Goal: Task Accomplishment & Management: Manage account settings

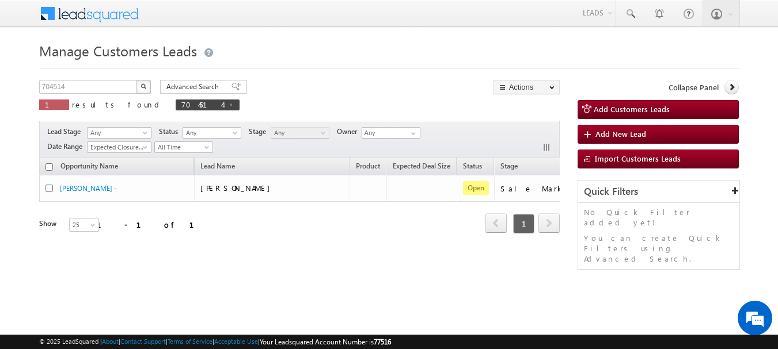
scroll to position [0, 64]
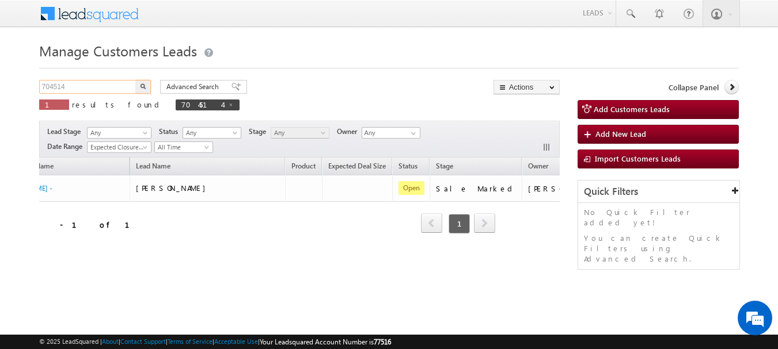
drag, startPoint x: 86, startPoint y: 89, endPoint x: 5, endPoint y: 98, distance: 81.7
click at [5, 98] on body "Menu [PERSON_NAME] sitar a11@k serve .co.i" at bounding box center [389, 163] width 778 height 326
paste input "35872"
type input "735872"
click at [136, 80] on button "button" at bounding box center [143, 87] width 15 height 14
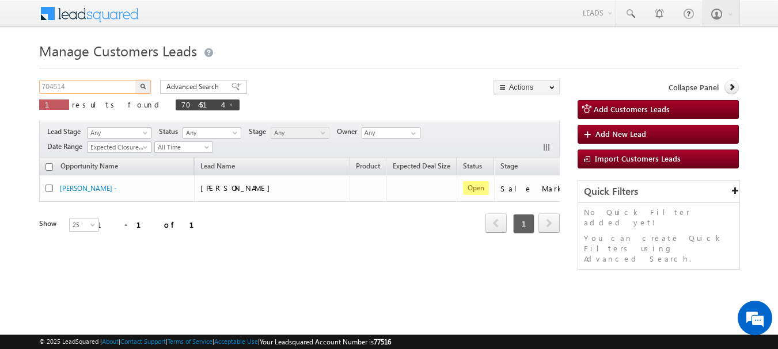
drag, startPoint x: 83, startPoint y: 89, endPoint x: 0, endPoint y: 90, distance: 83.5
click at [0, 90] on body "Menu [PERSON_NAME] sitar a11@k serve .co.i" at bounding box center [389, 163] width 778 height 326
paste input "35872"
type input "735872"
click at [136, 80] on button "button" at bounding box center [143, 87] width 15 height 14
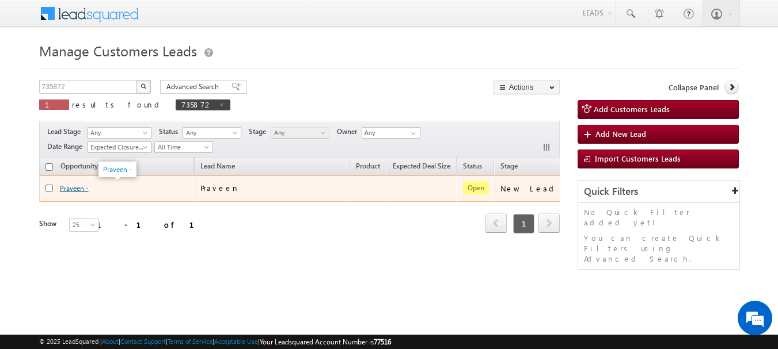
click at [74, 188] on link "Praveen -" at bounding box center [74, 188] width 29 height 9
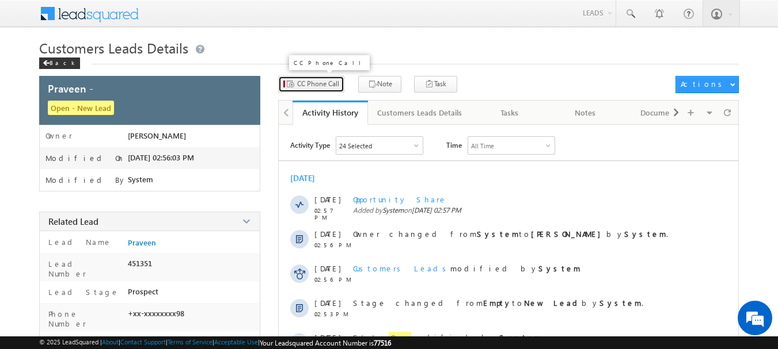
click at [322, 85] on span "CC Phone Call" at bounding box center [318, 84] width 42 height 10
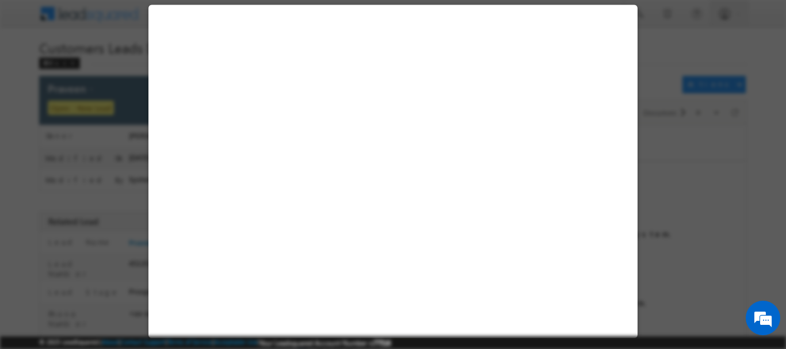
select select "Ratlam"
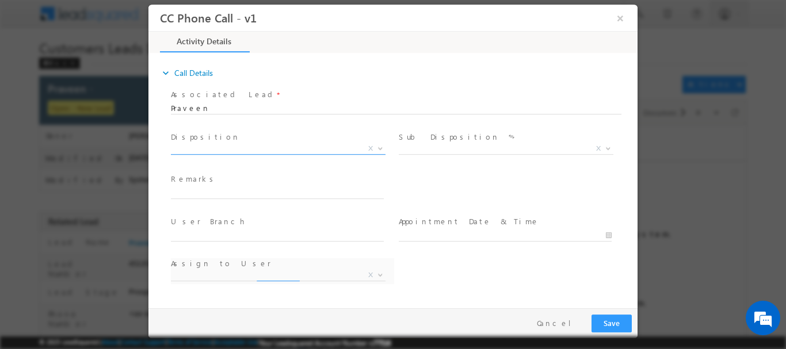
click at [378, 148] on b at bounding box center [380, 148] width 7 height 4
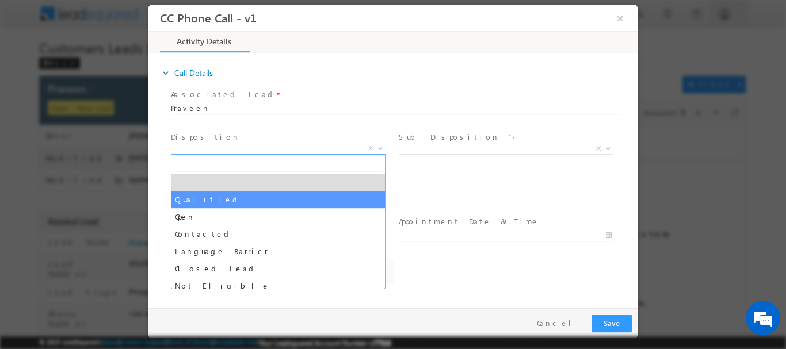
select select "Qualified"
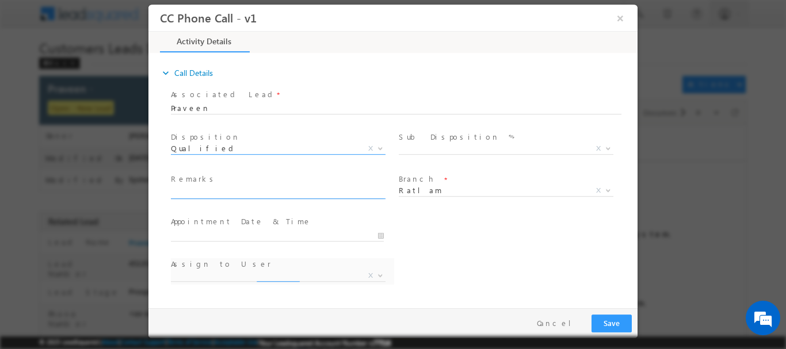
select select "amir.khan@sgrlimited.in"
click at [608, 146] on b at bounding box center [608, 148] width 7 height 4
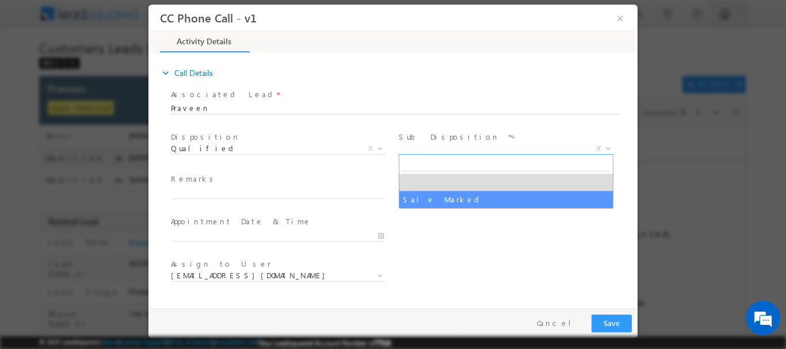
select select "Sale Marked"
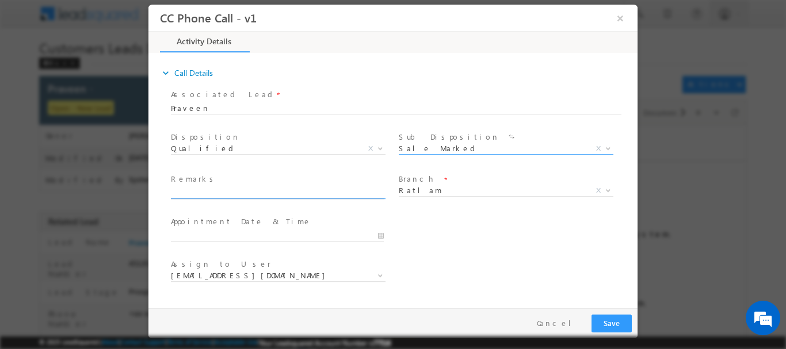
click at [242, 195] on input "text" at bounding box center [277, 193] width 213 height 12
paste input "PLOT CONSTRUCTION-LOAN-12 L-PV-30-JOB-INCOME-20 K-BUSINESS-INCOME-35 K-PIN CODE…"
type input "PLOT CONSTRUCTION-LOAN-12 L-PV-30-JOB-INCOME-20 K-BUSINESS-INCOME-35 K-PIN CODE…"
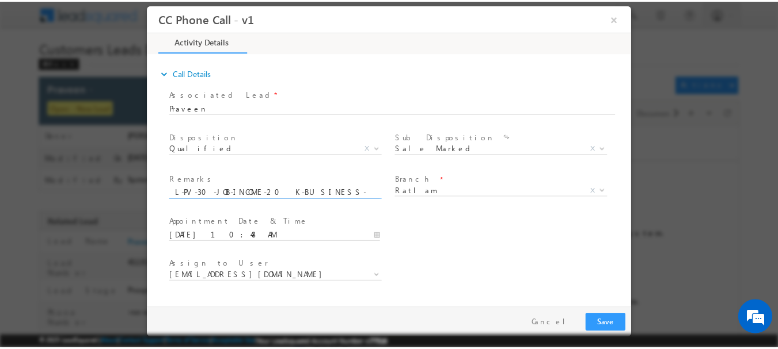
scroll to position [0, 0]
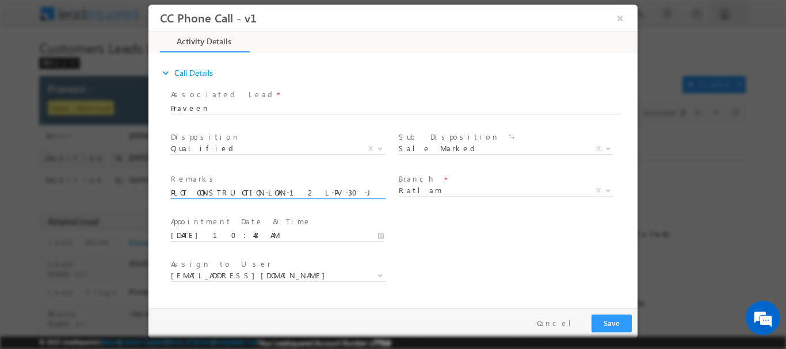
click at [382, 233] on input "08/11/2025 10:48 AM" at bounding box center [277, 236] width 213 height 12
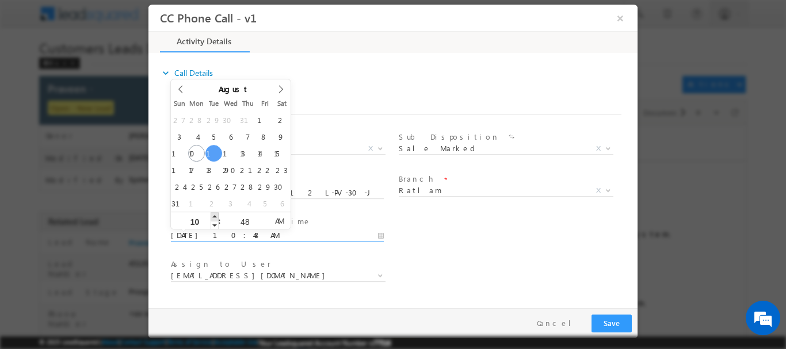
type input "08/12/2025 11:48 AM"
type input "11"
click at [215, 218] on span at bounding box center [215, 216] width 8 height 9
type input "08/12/2025 12:48 PM"
type input "12"
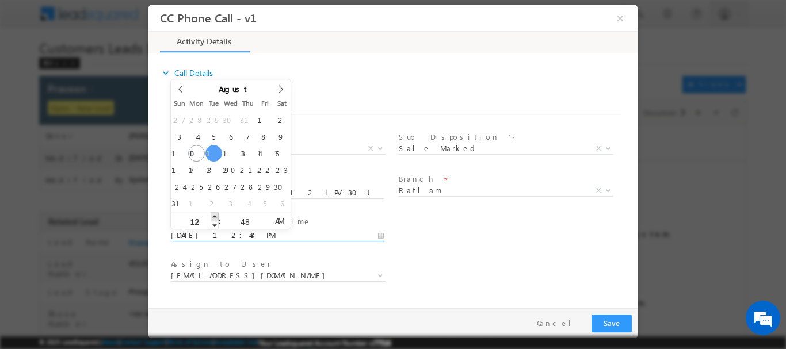
click at [214, 217] on span at bounding box center [215, 216] width 8 height 9
type input "08/12/2025 12:47 PM"
type input "47"
click at [264, 225] on span at bounding box center [265, 224] width 8 height 9
type input "08/12/2025 12:46 PM"
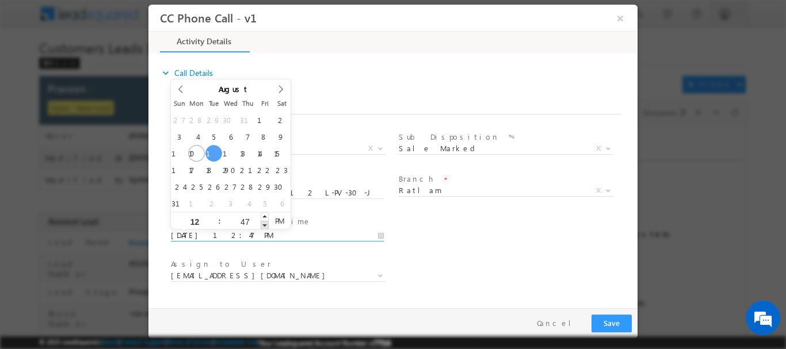
type input "46"
click at [264, 225] on span at bounding box center [265, 224] width 8 height 9
type input "08/12/2025 12:45 PM"
type input "45"
click at [264, 225] on span at bounding box center [265, 224] width 8 height 9
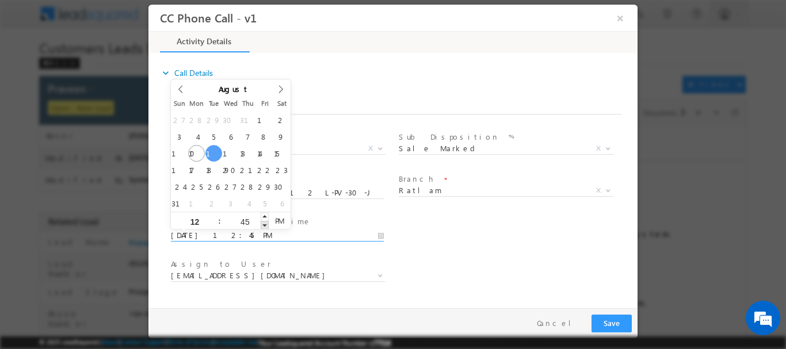
type input "08/12/2025 12:44 PM"
type input "44"
click at [264, 225] on span at bounding box center [265, 224] width 8 height 9
type input "08/12/2025 12:43 PM"
type input "43"
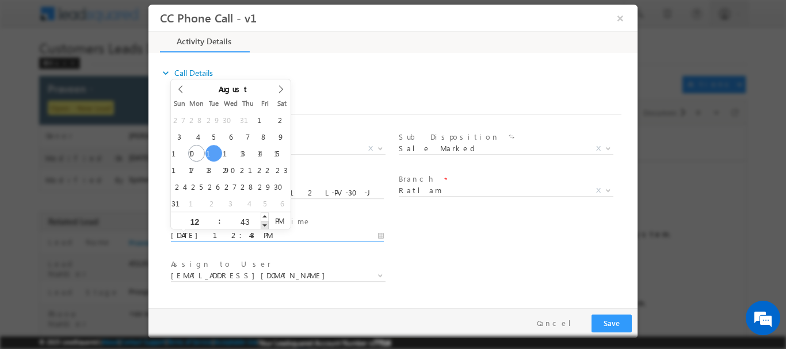
click at [264, 225] on span at bounding box center [265, 224] width 8 height 9
type input "08/12/2025 12:42 PM"
type input "42"
click at [264, 225] on span at bounding box center [265, 224] width 8 height 9
type input "08/12/2025 12:41 PM"
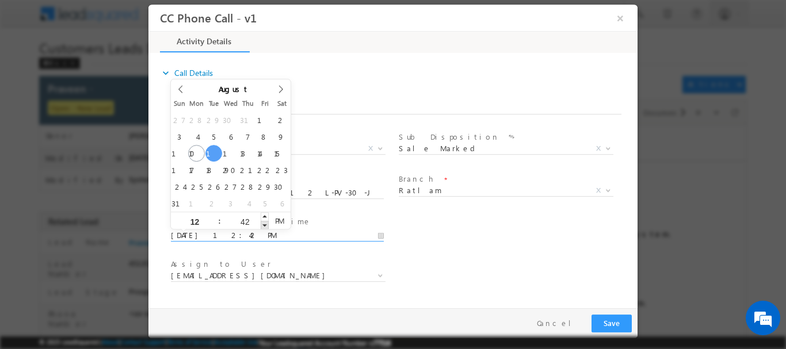
type input "41"
click at [264, 225] on span at bounding box center [265, 224] width 8 height 9
type input "08/12/2025 12:40 PM"
type input "40"
click at [264, 225] on span at bounding box center [265, 224] width 8 height 9
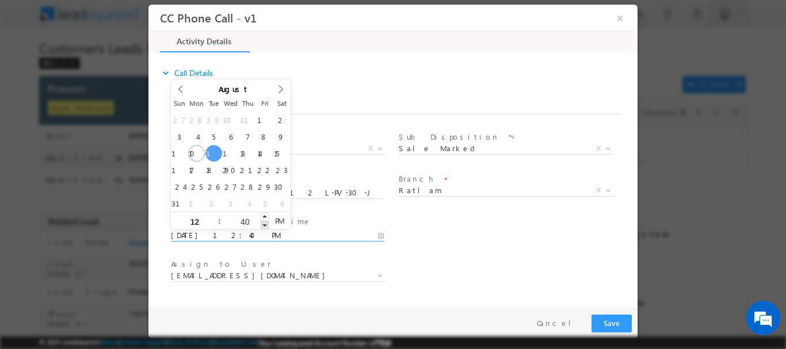
type input "08/12/2025 12:39 PM"
type input "39"
click at [264, 225] on span at bounding box center [265, 224] width 8 height 9
type input "08/12/2025 12:38 PM"
type input "38"
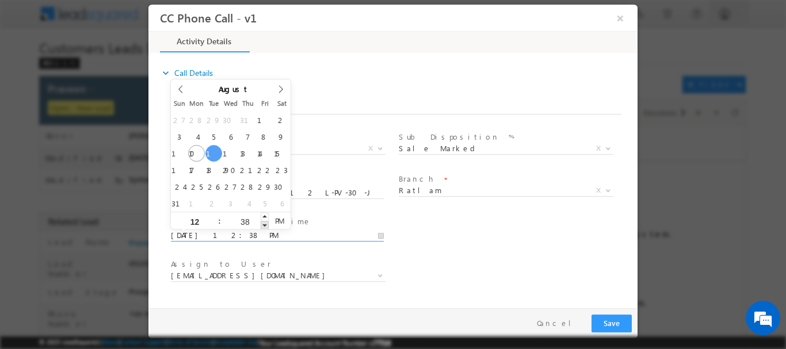
click at [264, 225] on span at bounding box center [265, 224] width 8 height 9
type input "08/12/2025 12:37 PM"
type input "37"
click at [264, 225] on span at bounding box center [265, 224] width 8 height 9
type input "08/12/2025 12:36 PM"
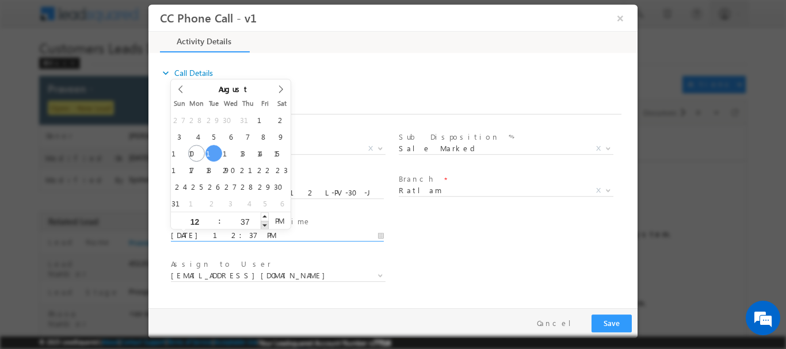
type input "36"
click at [264, 225] on span at bounding box center [265, 224] width 8 height 9
type input "08/12/2025 12:35 PM"
type input "35"
click at [264, 225] on span at bounding box center [265, 224] width 8 height 9
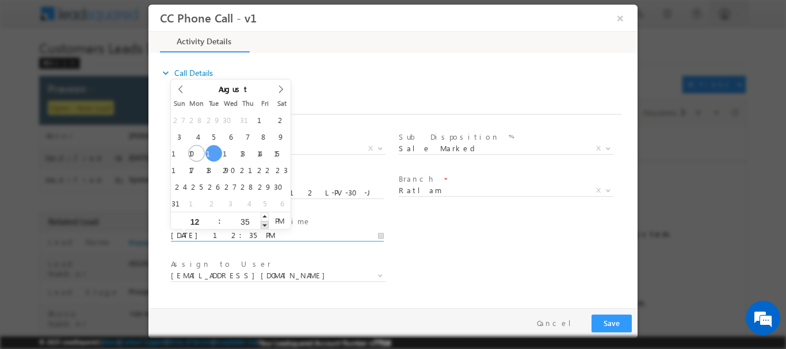
type input "08/12/2025 12:34 PM"
type input "34"
click at [264, 225] on span at bounding box center [265, 224] width 8 height 9
type input "08/12/2025 12:33 PM"
type input "33"
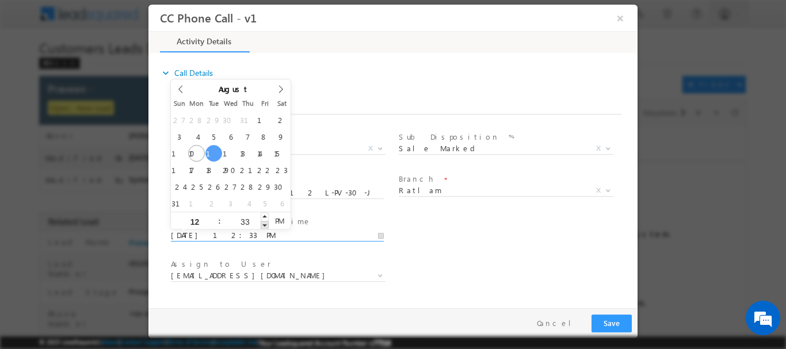
click at [264, 225] on span at bounding box center [265, 224] width 8 height 9
type input "08/12/2025 12:32 PM"
type input "32"
click at [264, 225] on span at bounding box center [265, 224] width 8 height 9
type input "08/12/2025 12:31 PM"
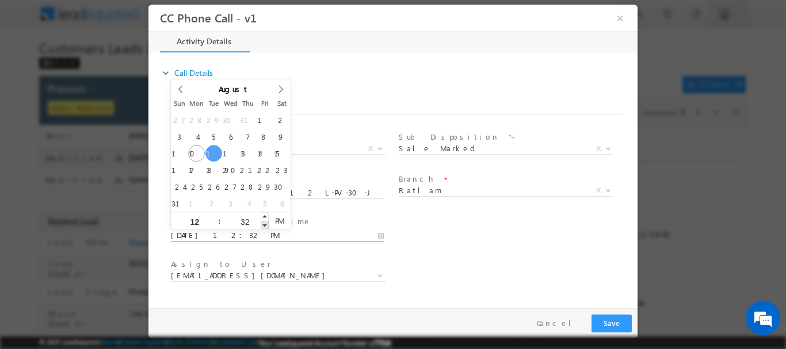
type input "31"
click at [264, 225] on span at bounding box center [265, 224] width 8 height 9
type input "08/12/2025 12:30 PM"
type input "30"
click at [264, 225] on span at bounding box center [265, 224] width 8 height 9
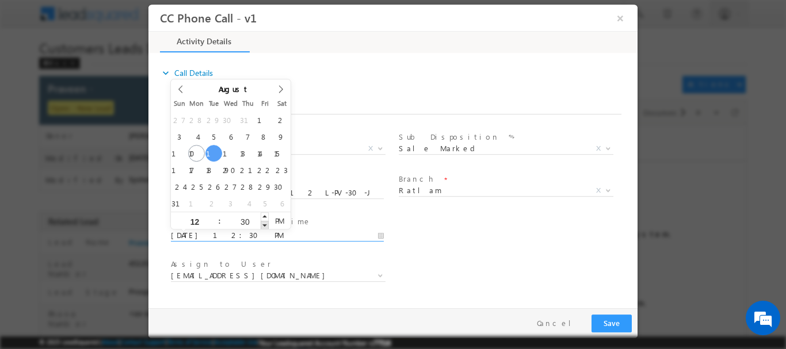
type input "08/12/2025 12:29 PM"
type input "29"
click at [264, 225] on span at bounding box center [265, 224] width 8 height 9
type input "08/12/2025 12:28 PM"
type input "28"
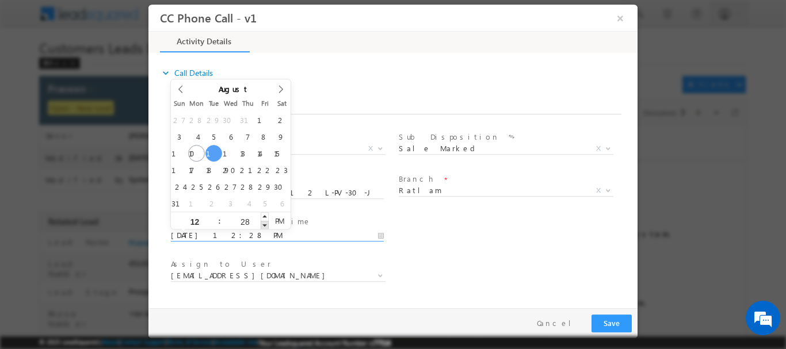
click at [264, 225] on span at bounding box center [265, 224] width 8 height 9
type input "08/12/2025 12:27 PM"
type input "27"
click at [264, 225] on span at bounding box center [265, 224] width 8 height 9
type input "08/12/2025 12:26 PM"
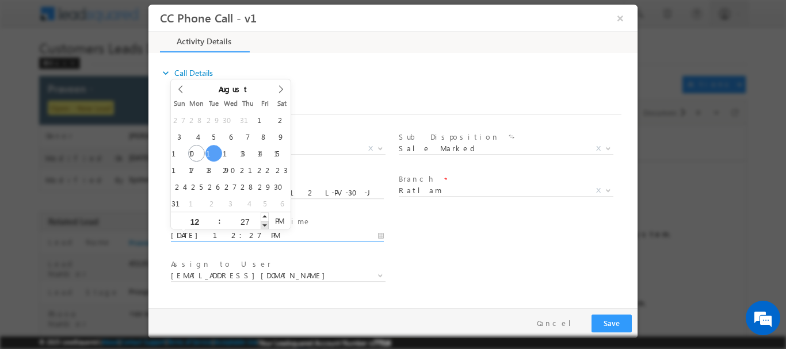
type input "26"
click at [264, 225] on span at bounding box center [265, 224] width 8 height 9
type input "08/12/2025 12:25 PM"
type input "25"
click at [264, 225] on span at bounding box center [265, 224] width 8 height 9
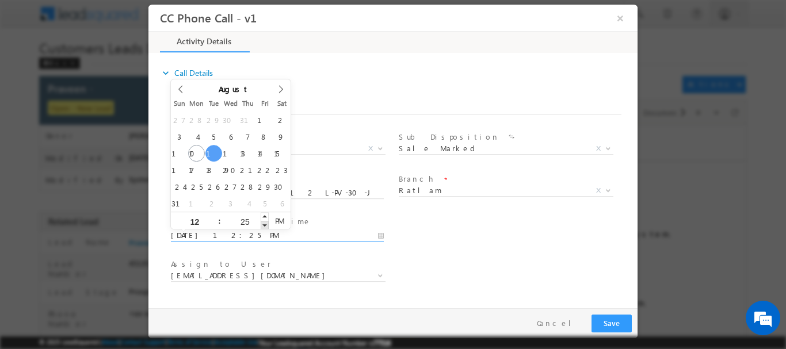
type input "08/12/2025 12:24 PM"
type input "24"
click at [264, 225] on span at bounding box center [265, 224] width 8 height 9
type input "08/12/2025 12:23 PM"
type input "23"
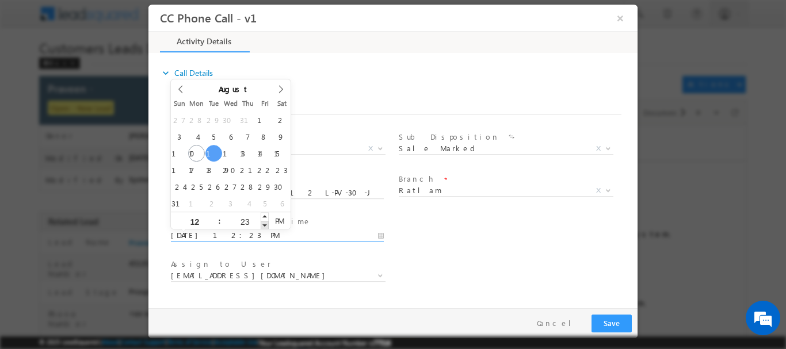
click at [264, 225] on span at bounding box center [265, 224] width 8 height 9
type input "08/12/2025 12:22 PM"
type input "22"
click at [264, 225] on span at bounding box center [265, 224] width 8 height 9
type input "08/12/2025 12:21 PM"
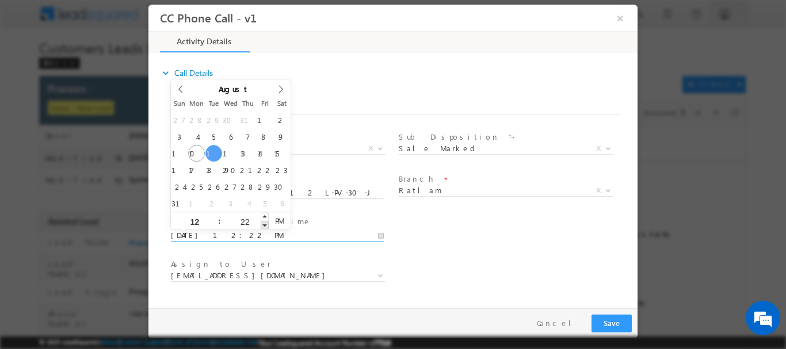
type input "21"
click at [264, 225] on span at bounding box center [265, 224] width 8 height 9
type input "08/12/2025 12:20 PM"
type input "20"
click at [264, 225] on span at bounding box center [265, 224] width 8 height 9
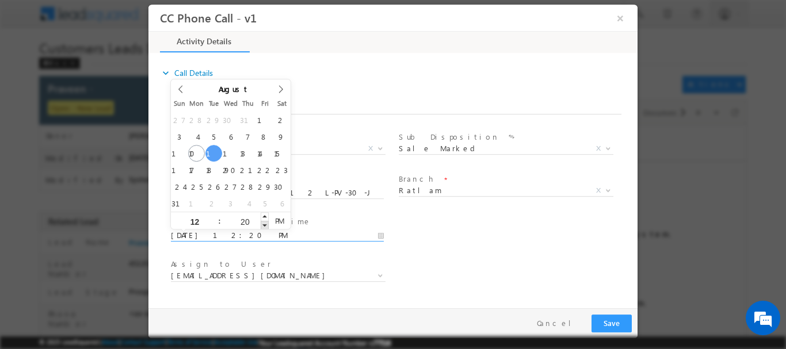
type input "08/12/2025 12:19 PM"
type input "19"
click at [264, 225] on span at bounding box center [265, 224] width 8 height 9
type input "08/12/2025 12:18 PM"
type input "18"
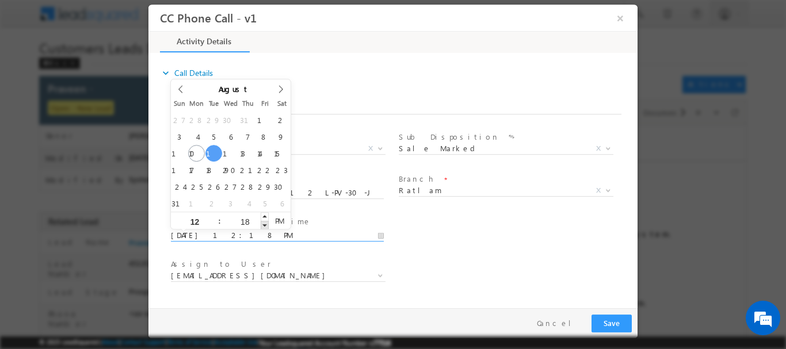
click at [264, 225] on span at bounding box center [265, 224] width 8 height 9
type input "08/12/2025 12:17 PM"
type input "17"
click at [264, 225] on span at bounding box center [265, 224] width 8 height 9
type input "08/12/2025 12:16 PM"
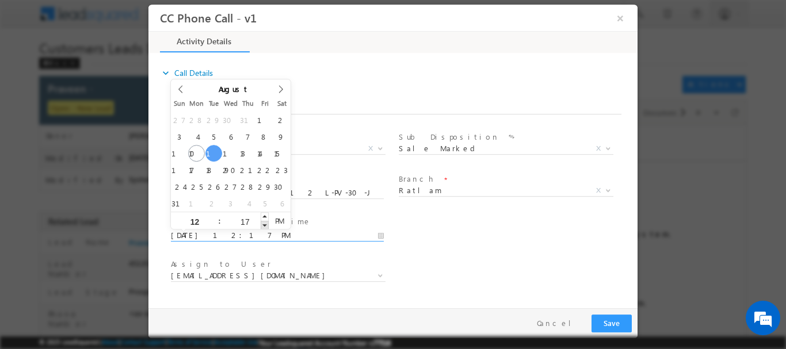
type input "16"
click at [264, 225] on span at bounding box center [265, 224] width 8 height 9
type input "08/12/2025 12:15 PM"
type input "15"
click at [264, 225] on span at bounding box center [265, 224] width 8 height 9
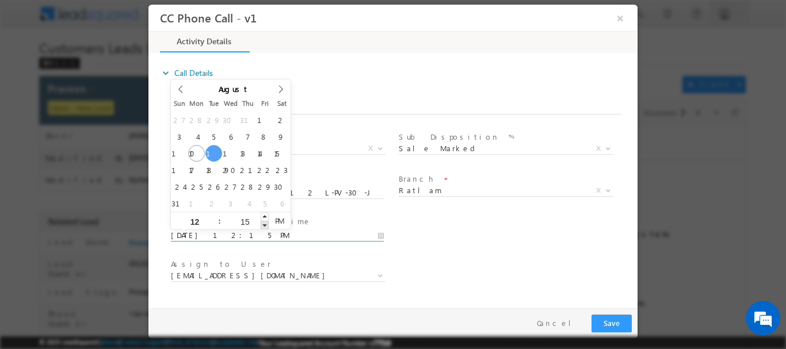
type input "08/12/2025 12:14 PM"
type input "14"
click at [264, 225] on span at bounding box center [265, 224] width 8 height 9
type input "08/12/2025 12:13 PM"
type input "13"
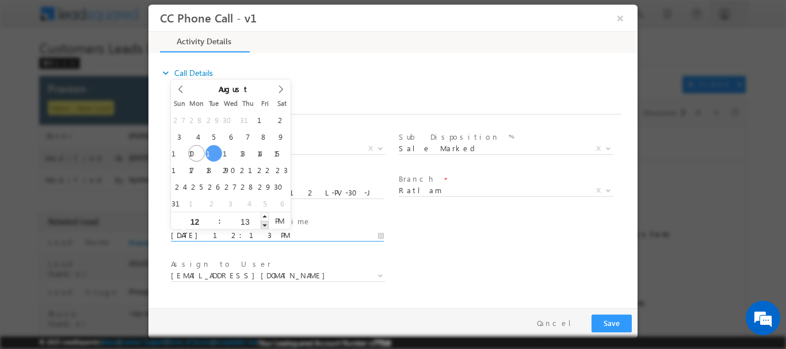
click at [264, 225] on span at bounding box center [265, 224] width 8 height 9
type input "08/12/2025 12:12 PM"
type input "12"
click at [264, 225] on span at bounding box center [265, 224] width 8 height 9
type input "08/12/2025 12:11 PM"
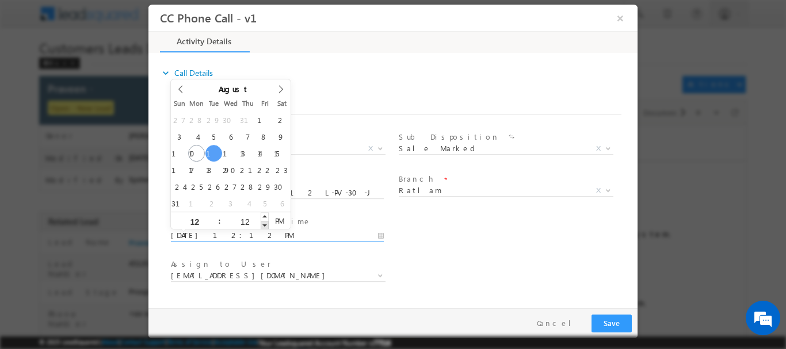
type input "11"
click at [264, 225] on span at bounding box center [265, 224] width 8 height 9
type input "08/12/2025 12:10 PM"
type input "10"
click at [264, 225] on span at bounding box center [265, 224] width 8 height 9
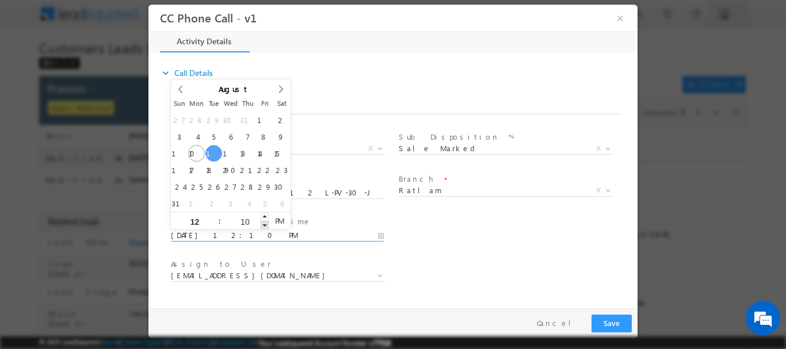
type input "08/12/2025 12:09 PM"
type input "09"
click at [264, 225] on span at bounding box center [265, 224] width 8 height 9
type input "08/12/2025 12:08 PM"
type input "08"
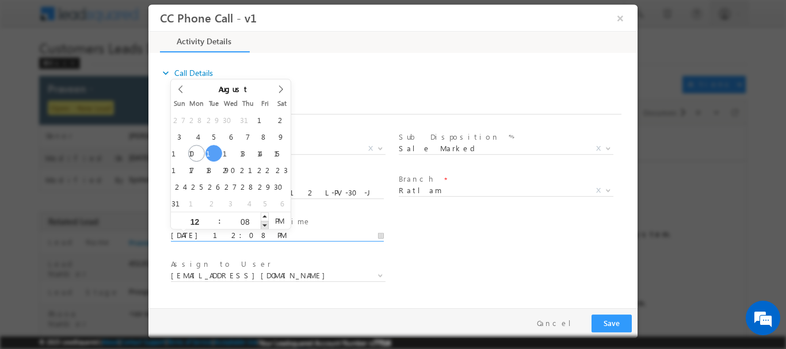
click at [264, 225] on span at bounding box center [265, 224] width 8 height 9
type input "08/12/2025 12:07 PM"
type input "07"
click at [264, 225] on span at bounding box center [265, 224] width 8 height 9
type input "08/12/2025 12:06 PM"
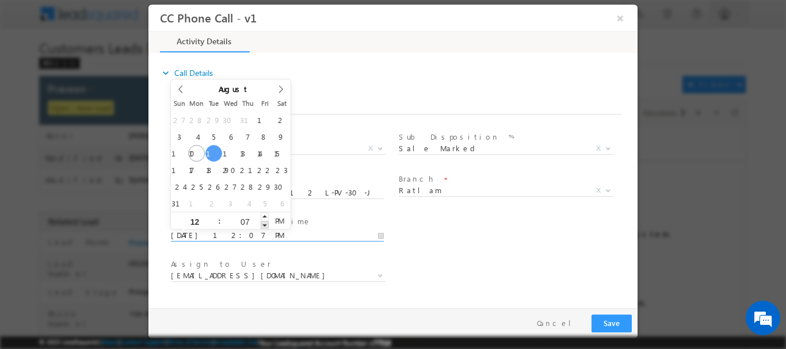
type input "06"
click at [264, 225] on span at bounding box center [265, 224] width 8 height 9
type input "08/12/2025 12:05 PM"
type input "05"
click at [264, 225] on span at bounding box center [265, 224] width 8 height 9
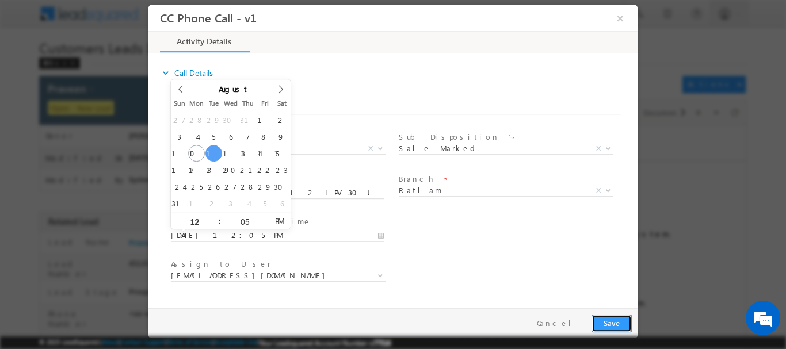
click at [606, 322] on button "Save" at bounding box center [612, 323] width 40 height 18
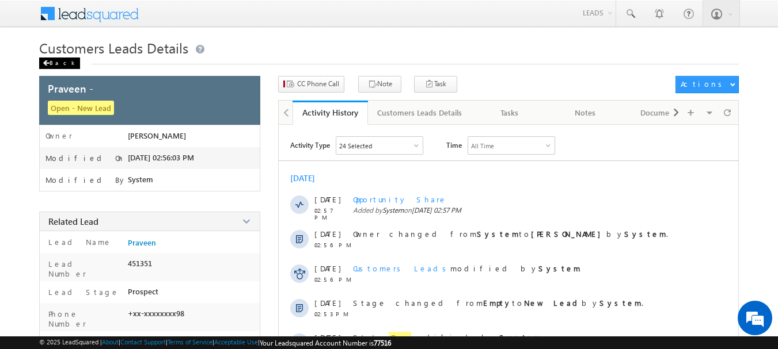
click at [55, 60] on div "Back" at bounding box center [59, 64] width 41 height 12
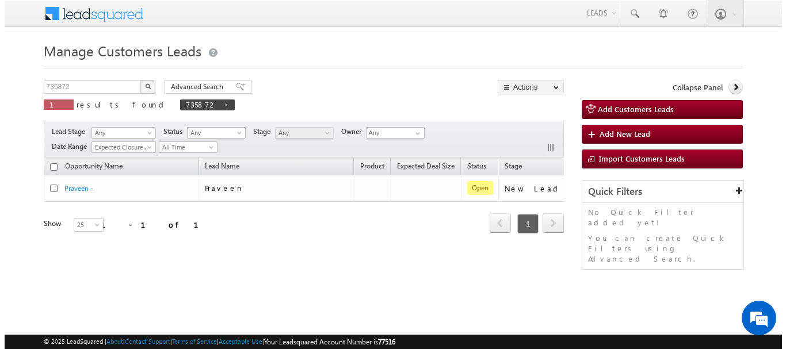
scroll to position [0, 81]
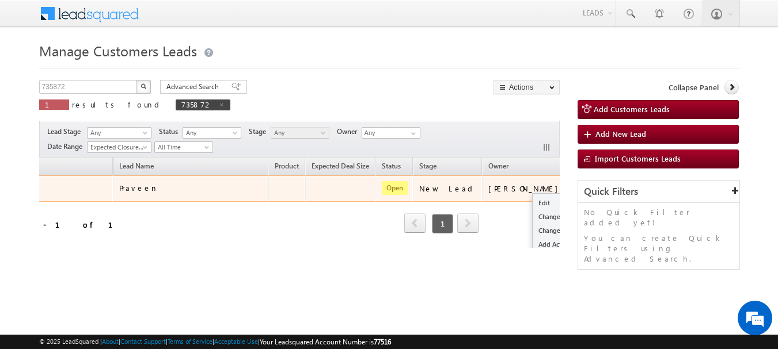
click at [578, 185] on button "button" at bounding box center [584, 188] width 12 height 12
click at [532, 201] on link "Edit" at bounding box center [561, 203] width 58 height 14
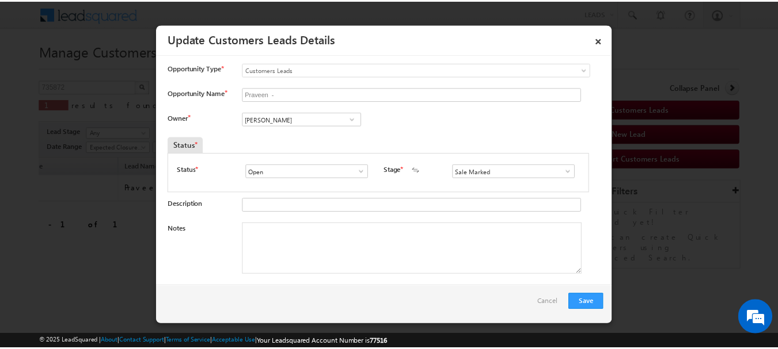
scroll to position [0, 0]
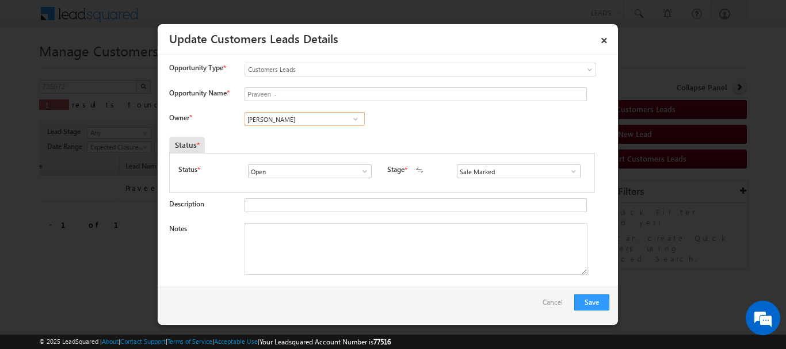
click at [268, 122] on input "[PERSON_NAME]" at bounding box center [305, 119] width 120 height 14
paste input "[PERSON_NAME].shukla@sgrlimited.i"
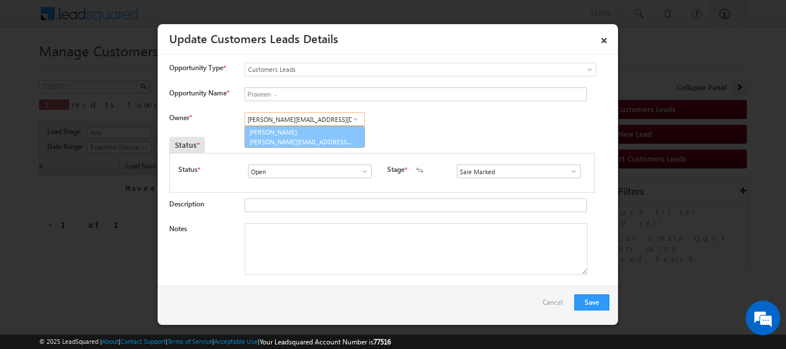
click at [287, 136] on link "[PERSON_NAME] [PERSON_NAME][EMAIL_ADDRESS][DOMAIN_NAME]" at bounding box center [305, 137] width 120 height 22
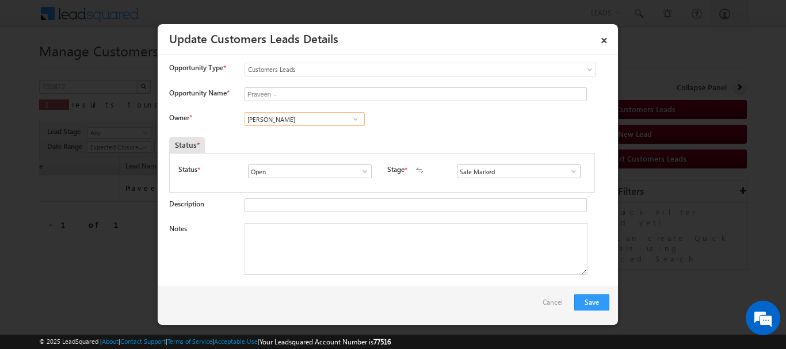
type input "[PERSON_NAME]"
click at [315, 238] on textarea "Notes" at bounding box center [416, 249] width 343 height 52
paste textarea "PLOT CONSTRUCTION-LOAN-10-12 L-PV-30-JOB-[GEOGRAPHIC_DATA][PERSON_NAME]-INCOME-…"
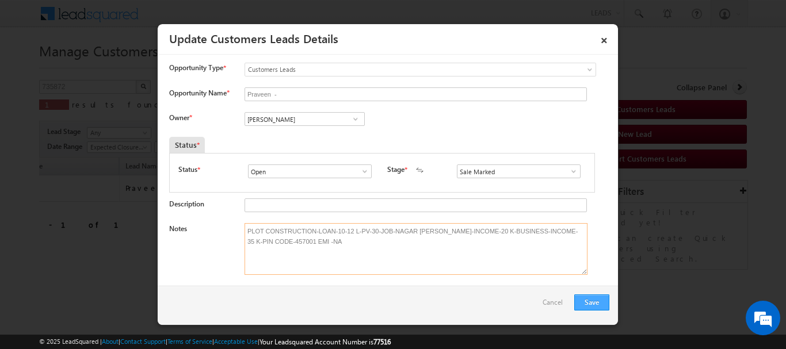
type textarea "PLOT CONSTRUCTION-LOAN-10-12 L-PV-30-JOB-NAGAR [PERSON_NAME]-INCOME-20 K-BUSINE…"
click at [600, 299] on button "Save" at bounding box center [591, 303] width 35 height 16
